Goal: Find contact information: Find contact information

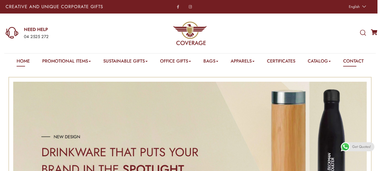
click at [357, 61] on link "Contact" at bounding box center [353, 62] width 21 height 9
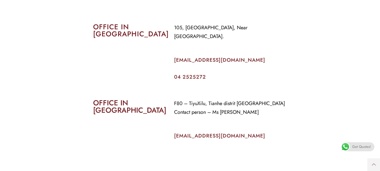
scroll to position [253, 0]
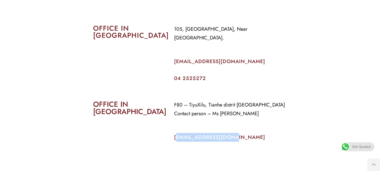
drag, startPoint x: 232, startPoint y: 130, endPoint x: 175, endPoint y: 131, distance: 57.1
click at [175, 133] on p "info@coverageuae.com" at bounding box center [230, 137] width 113 height 9
click at [242, 133] on p "info@coverageuae.com" at bounding box center [230, 137] width 113 height 9
drag, startPoint x: 236, startPoint y: 127, endPoint x: 172, endPoint y: 129, distance: 64.7
click at [172, 129] on div "F80 – TiyuXilu, Tianhe distrit Guangzhou Contact person – Ms Priti info@coverag…" at bounding box center [231, 124] width 122 height 57
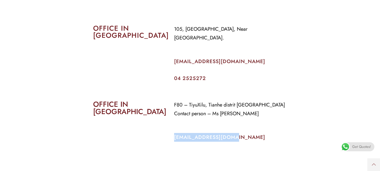
copy link "info@coverageuae.com"
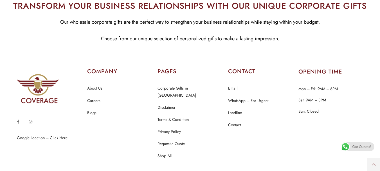
scroll to position [660, 0]
